Goal: Task Accomplishment & Management: Use online tool/utility

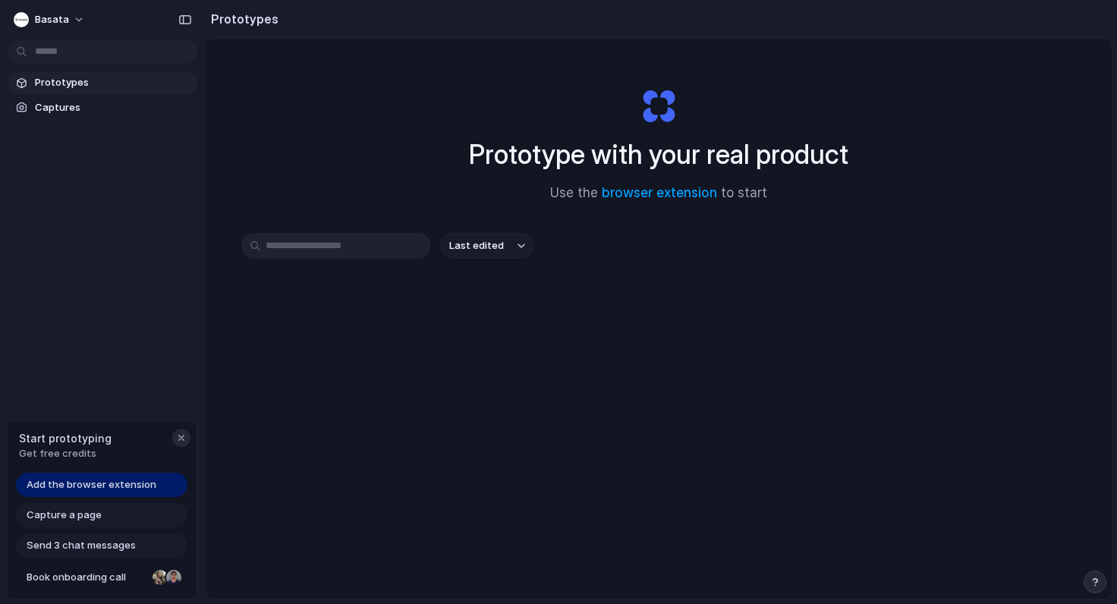
click at [183, 438] on div "button" at bounding box center [181, 438] width 12 height 12
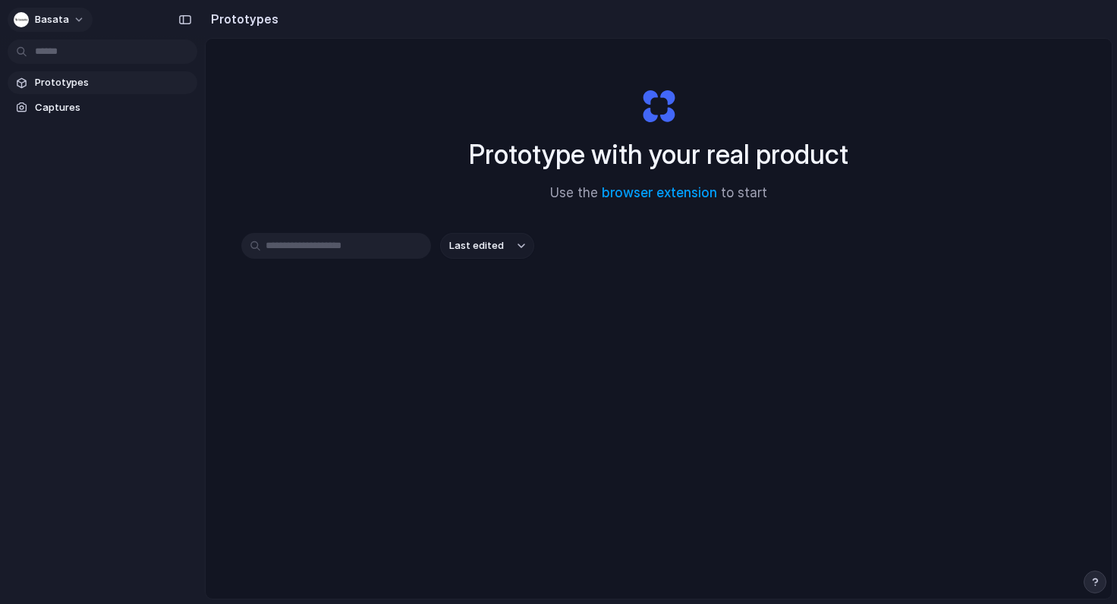
click at [68, 18] on button "Basata" at bounding box center [50, 20] width 85 height 24
click at [71, 20] on div "Settings Invite members Change theme Sign out" at bounding box center [558, 302] width 1117 height 604
click at [71, 20] on button "Basata" at bounding box center [50, 20] width 85 height 24
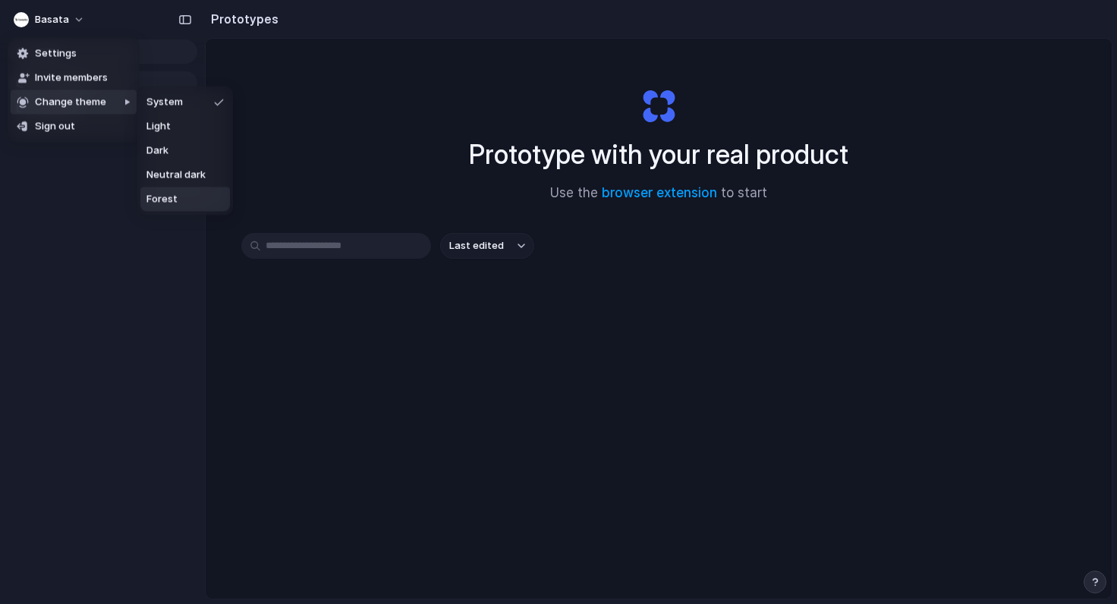
click at [94, 271] on div "Settings Invite members Change theme Sign out" at bounding box center [558, 302] width 1117 height 604
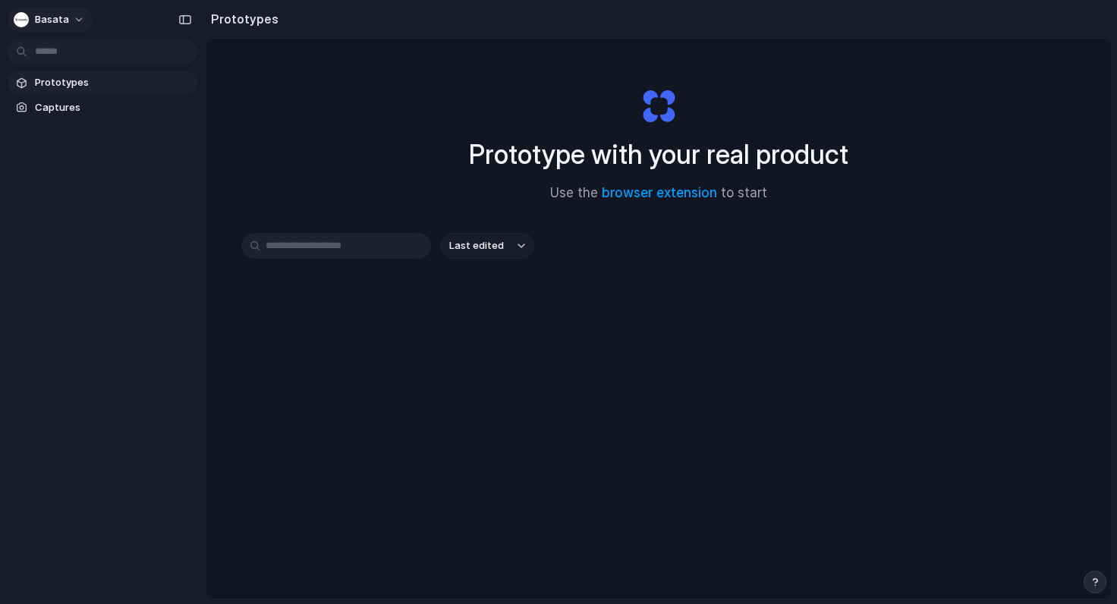
click at [69, 21] on button "Basata" at bounding box center [50, 20] width 85 height 24
click at [69, 21] on div "Settings Invite members Change theme Sign out" at bounding box center [558, 302] width 1117 height 604
click at [188, 20] on div "button" at bounding box center [185, 19] width 14 height 11
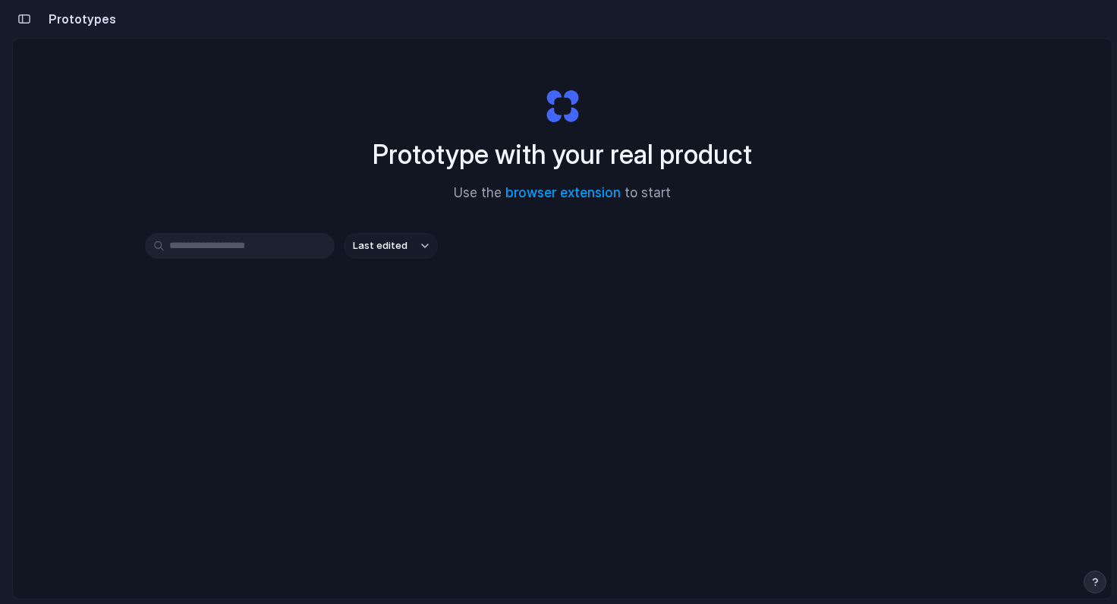
click at [27, 22] on div "button" at bounding box center [24, 19] width 14 height 11
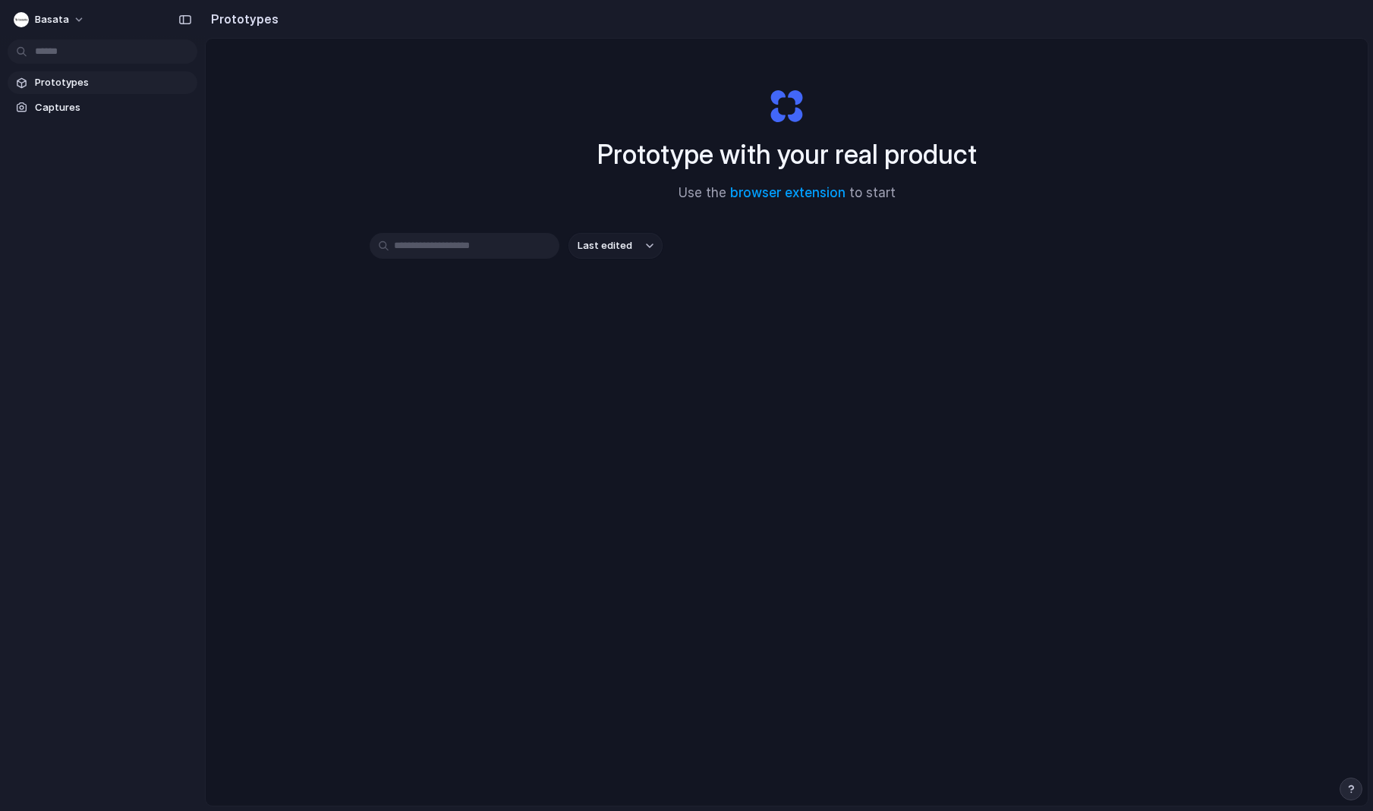
click at [500, 399] on div "Prototype with your real product Use the browser extension to start Last edited" at bounding box center [787, 463] width 1162 height 848
click at [799, 196] on link "browser extension" at bounding box center [787, 192] width 115 height 15
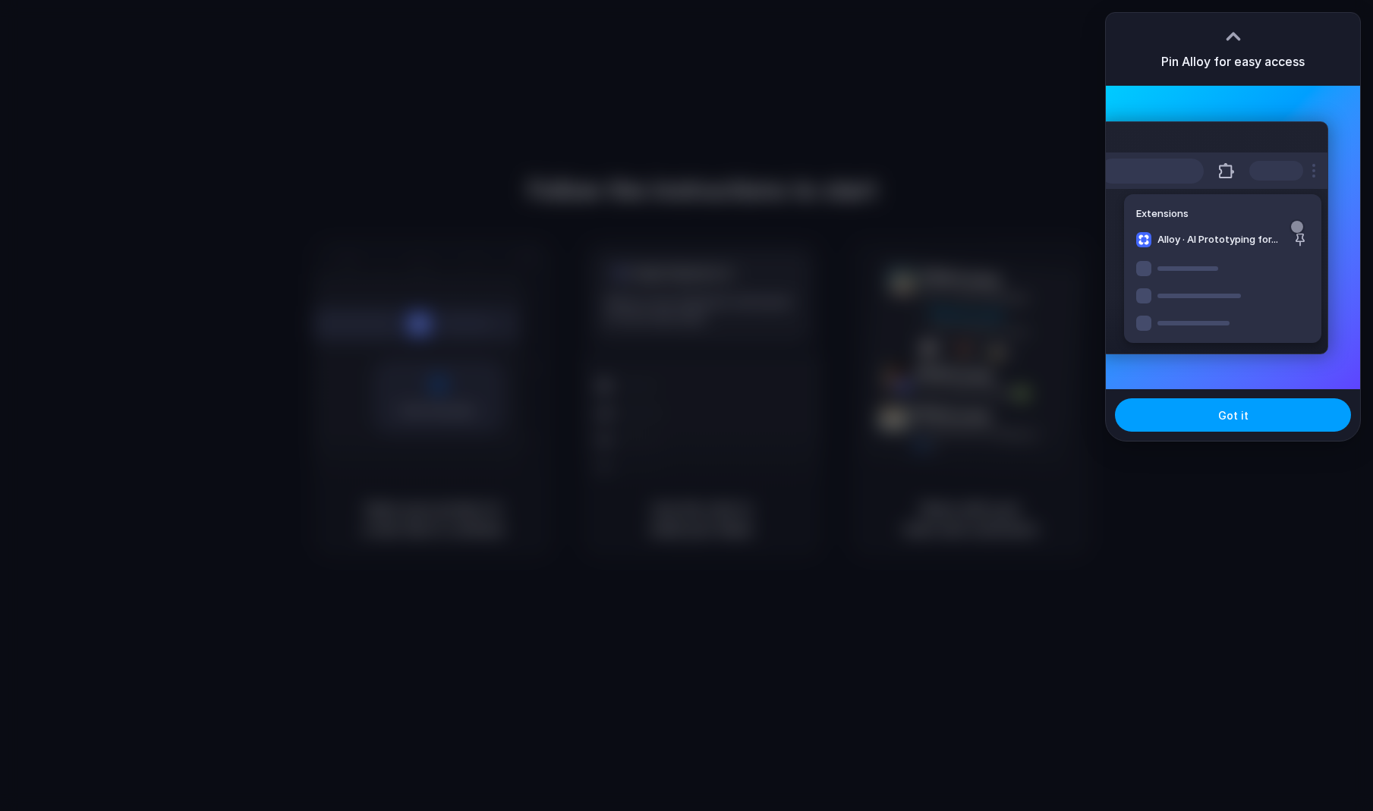
click at [1272, 424] on button "Got it" at bounding box center [1233, 414] width 236 height 33
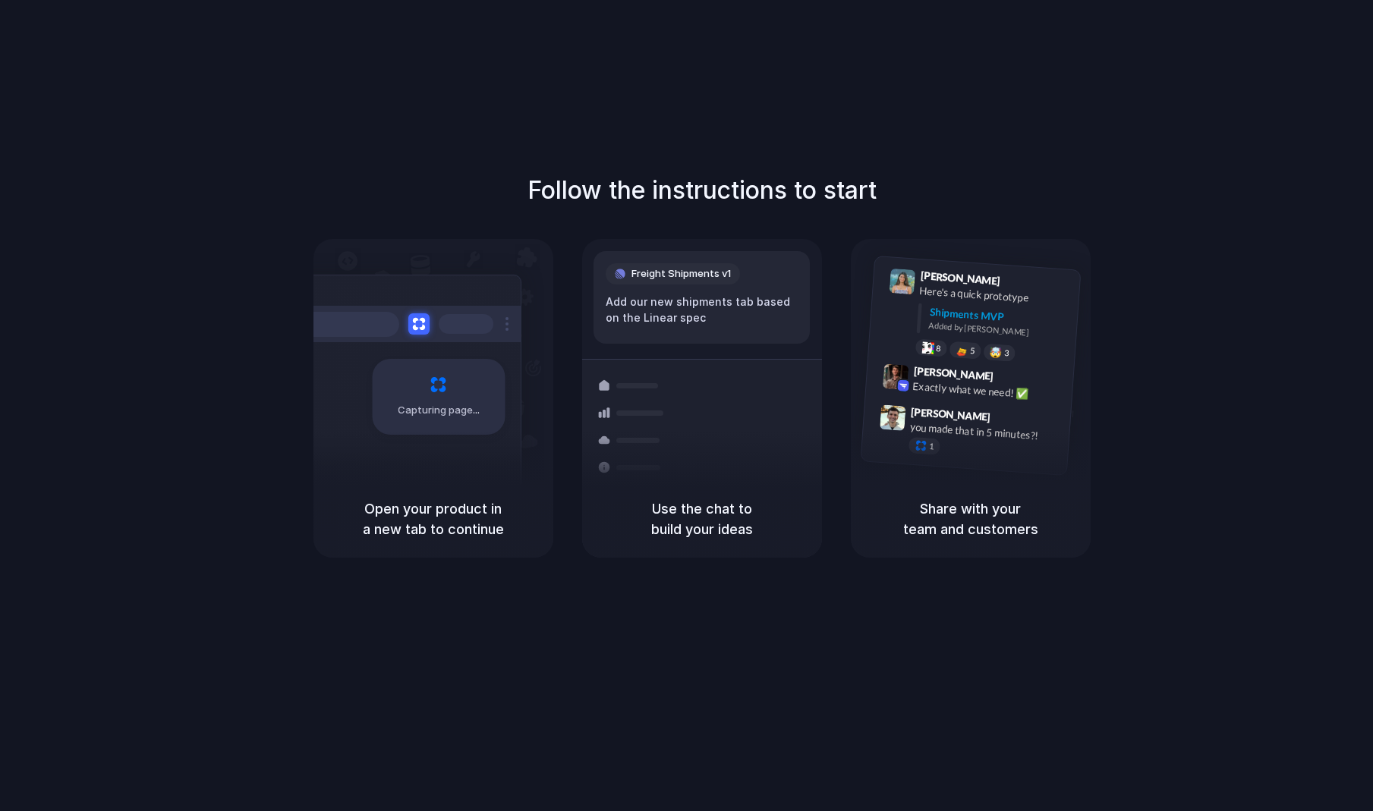
click at [640, 544] on div "Use the chat to build your ideas" at bounding box center [702, 518] width 240 height 77
click at [498, 520] on h5 "Open your product in a new tab to continue" at bounding box center [433, 518] width 203 height 41
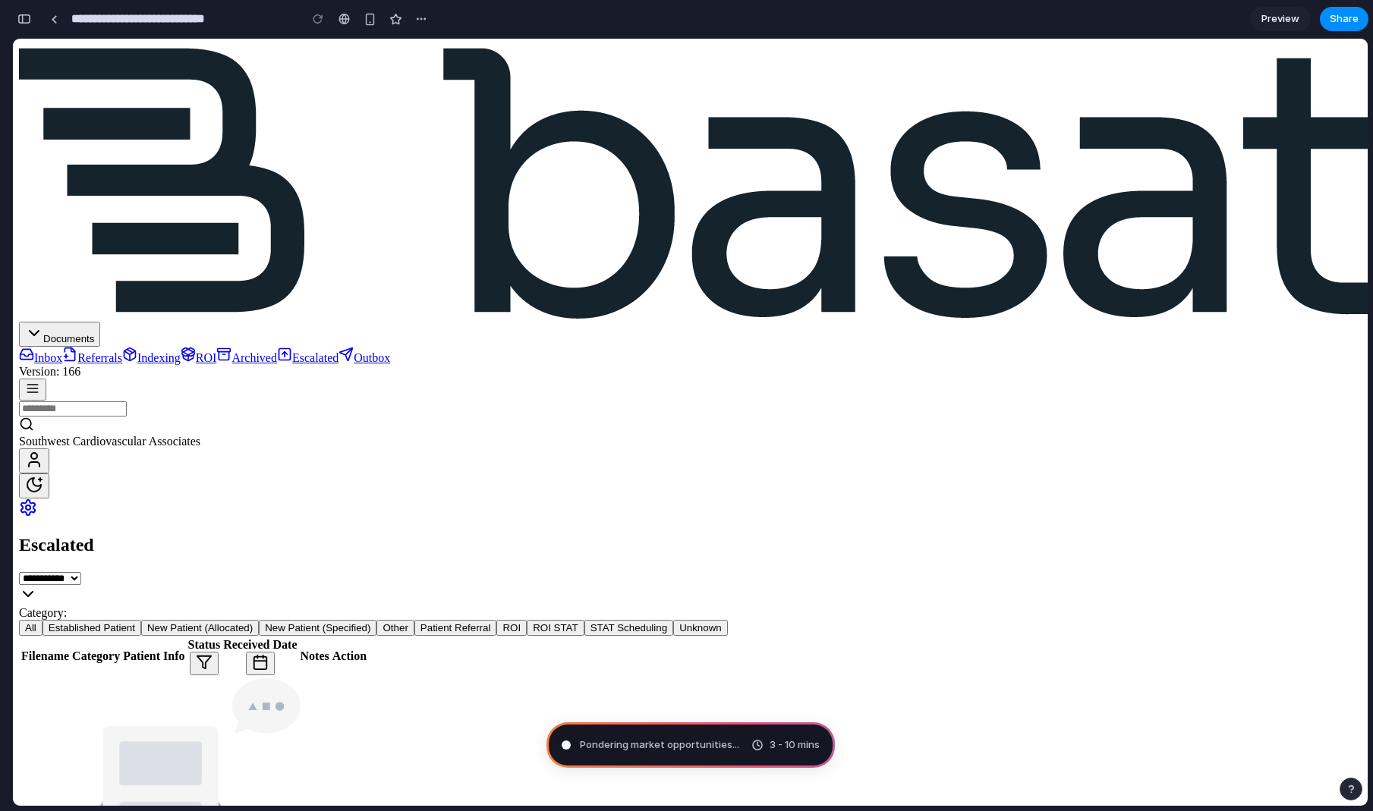
type input "**********"
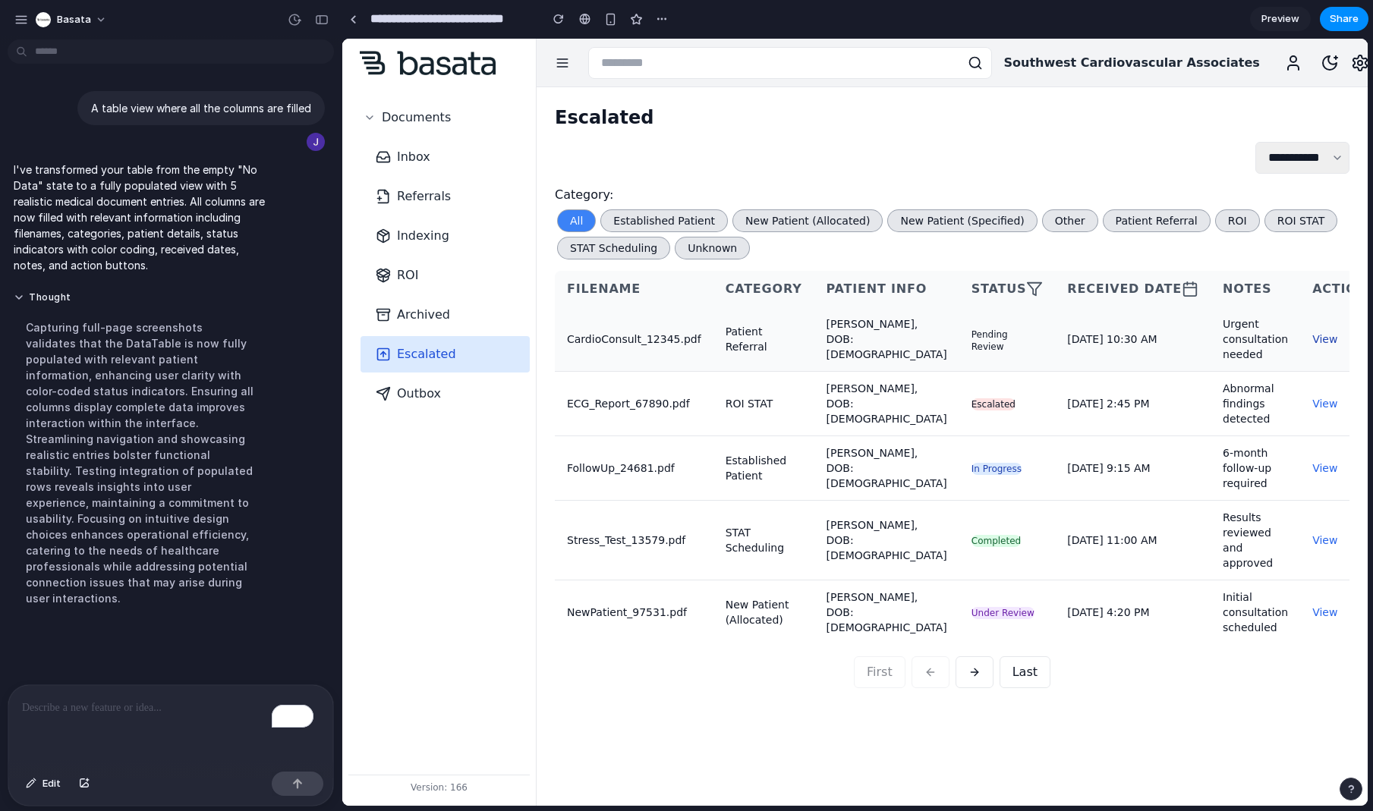
click at [1312, 341] on button "View" at bounding box center [1324, 339] width 25 height 15
click at [1312, 332] on button "View" at bounding box center [1324, 339] width 25 height 15
click at [1312, 336] on button "View" at bounding box center [1324, 339] width 25 height 15
click at [1210, 339] on td "Urgent consultation needed" at bounding box center [1255, 339] width 90 height 64
